Goal: Check status: Check status

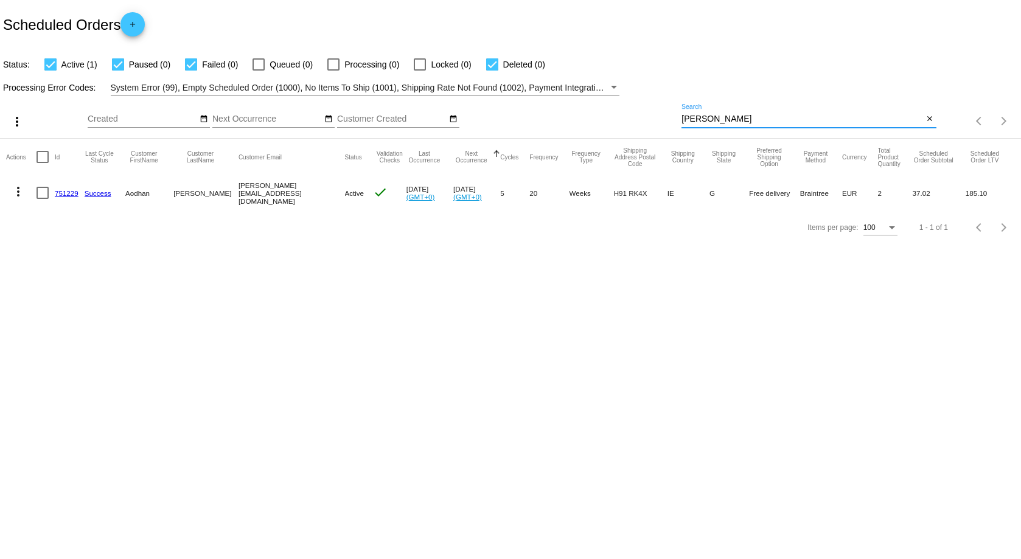
drag, startPoint x: 709, startPoint y: 120, endPoint x: 548, endPoint y: 88, distance: 164.3
click at [548, 88] on app-dashboard-scheduled-orders "Scheduled Orders add Status: Active (1) Paused (0) Failed (0) Queued (0) Proces…" at bounding box center [510, 122] width 1021 height 245
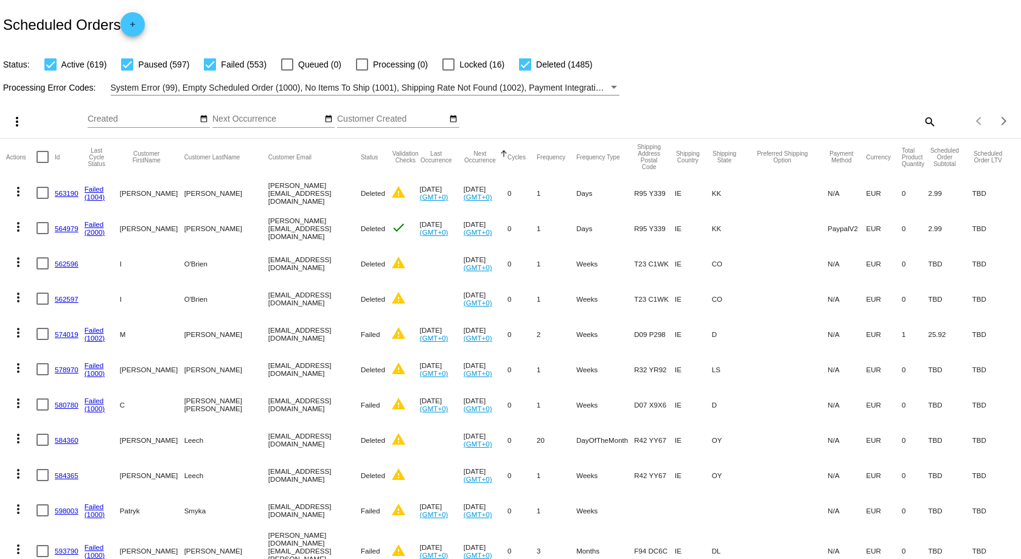
click at [906, 121] on div "search" at bounding box center [808, 121] width 254 height 19
click at [922, 122] on mat-icon "search" at bounding box center [929, 121] width 15 height 19
click at [735, 121] on input "Search" at bounding box center [808, 119] width 254 height 10
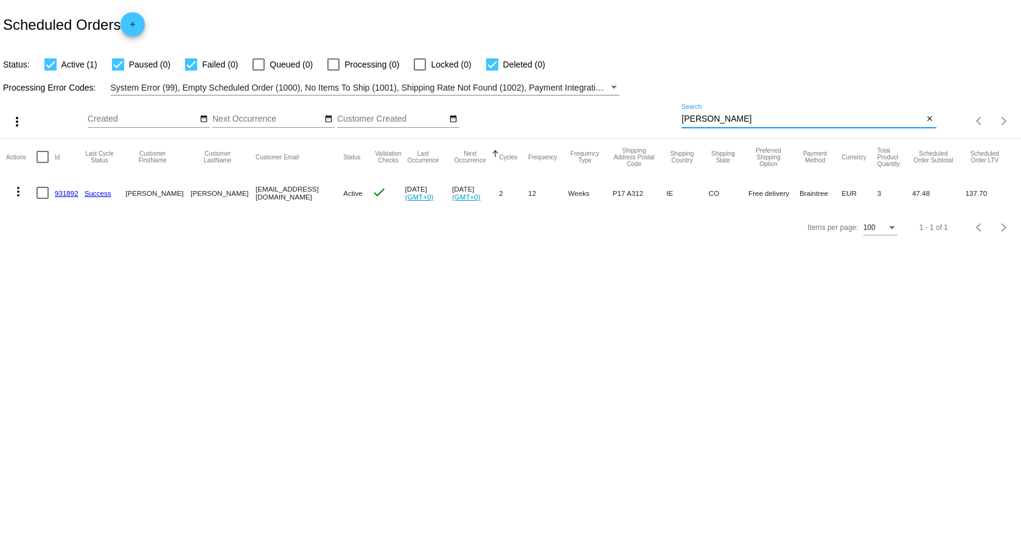
type input "[PERSON_NAME]"
click at [69, 195] on link "931892" at bounding box center [67, 193] width 24 height 8
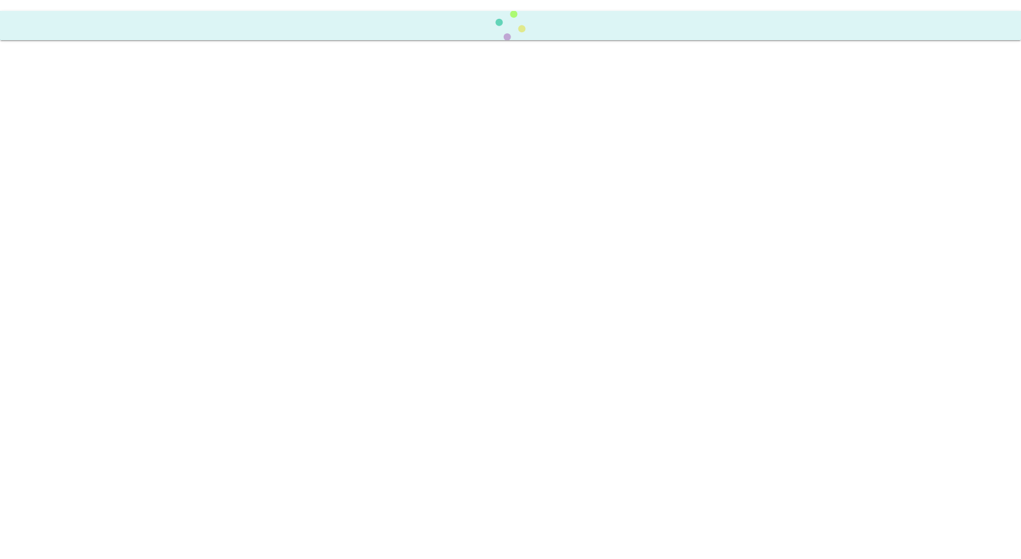
click at [69, 195] on body at bounding box center [510, 279] width 1021 height 559
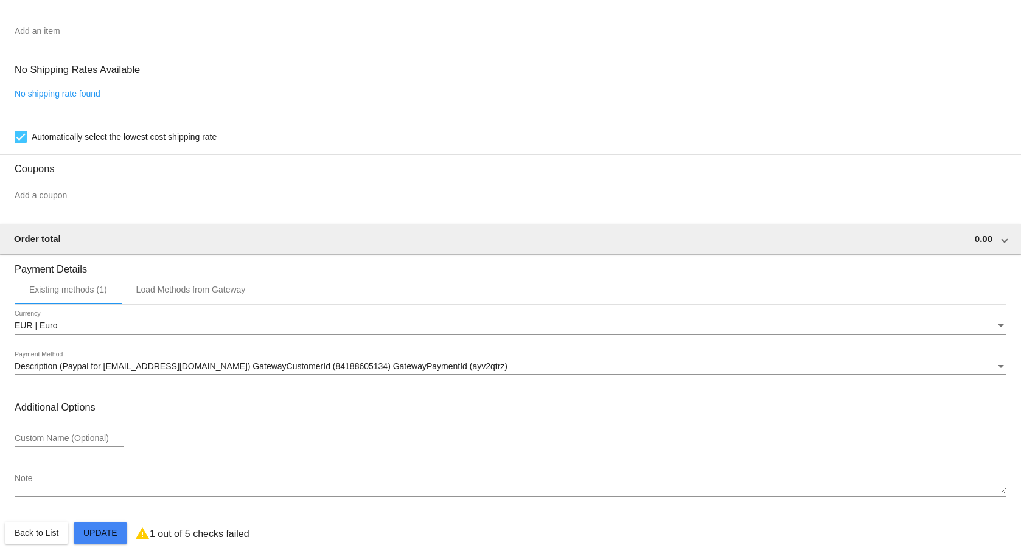
scroll to position [978, 0]
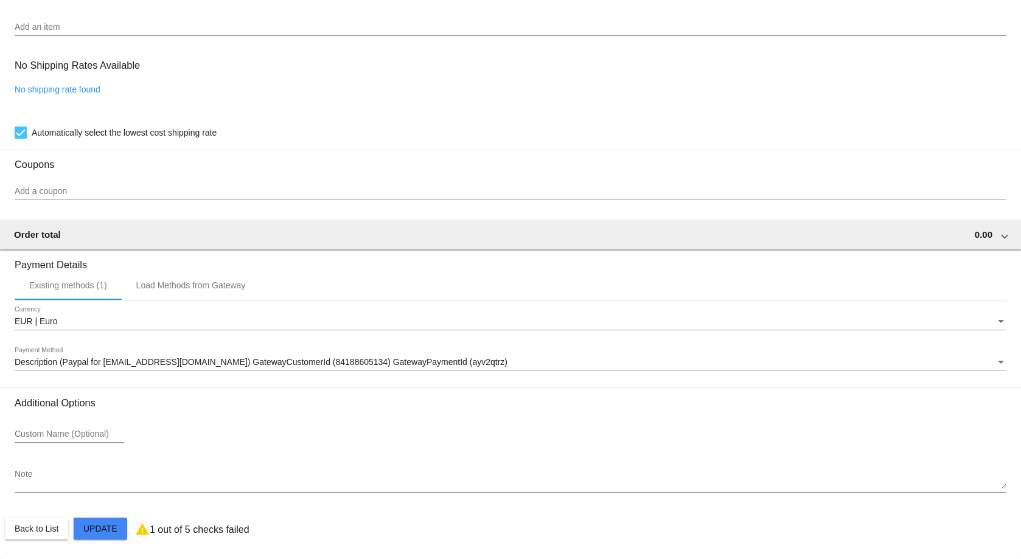
click at [430, 521] on mat-card-actions "Back to List Update" at bounding box center [510, 529] width 1011 height 32
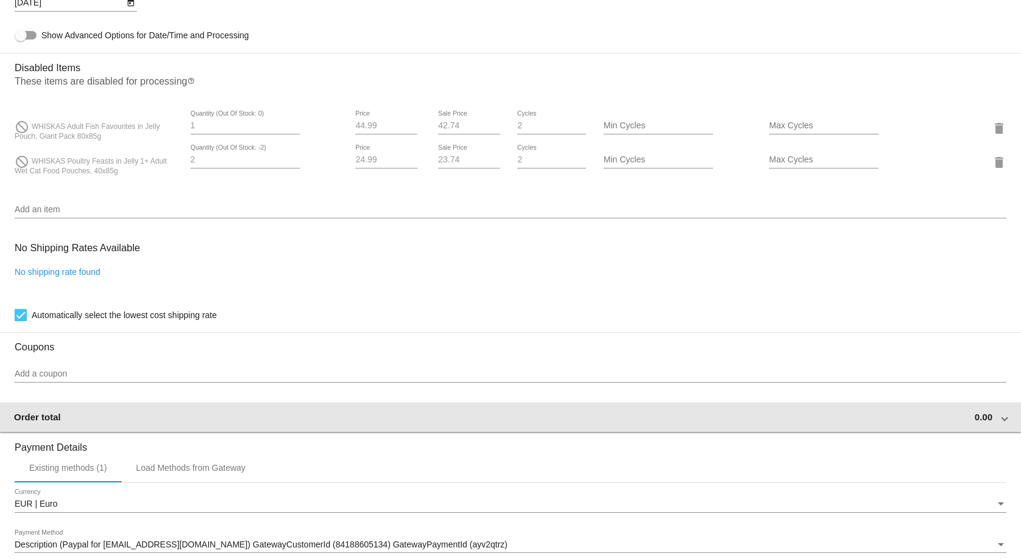
scroll to position [613, 0]
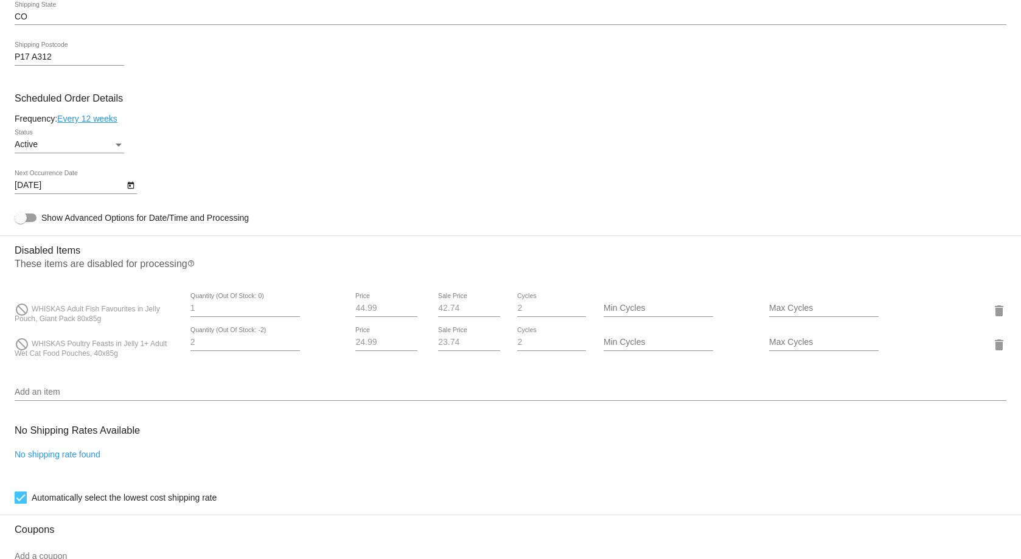
click at [284, 373] on mat-card-content "Customer 6575857: [PERSON_NAME] [PERSON_NAME] [PERSON_NAME][EMAIL_ADDRESS][DOMA…" at bounding box center [511, 264] width 992 height 1208
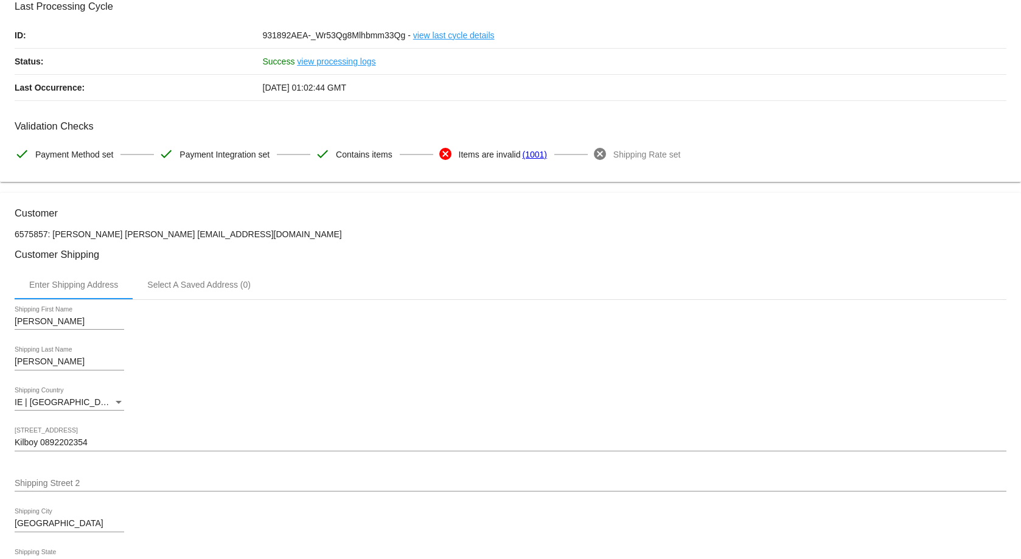
scroll to position [4, 0]
